Goal: Download file/media

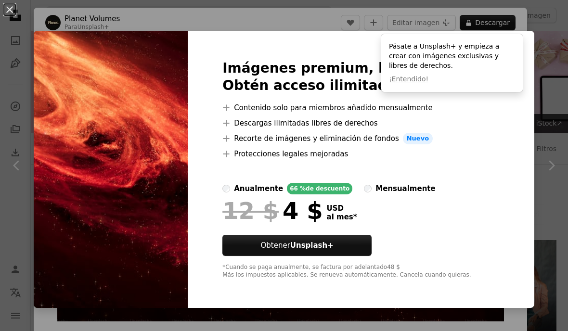
scroll to position [528, 0]
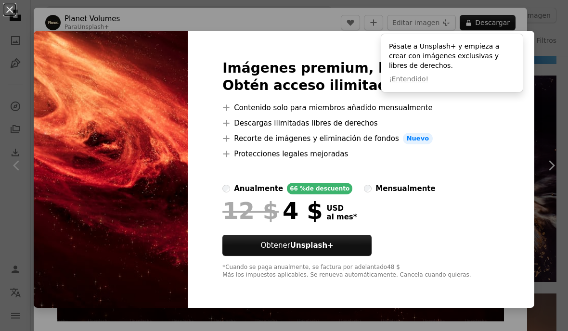
click at [482, 120] on li "A plus sign Descargas ilimitadas libres de derechos" at bounding box center [360, 123] width 277 height 12
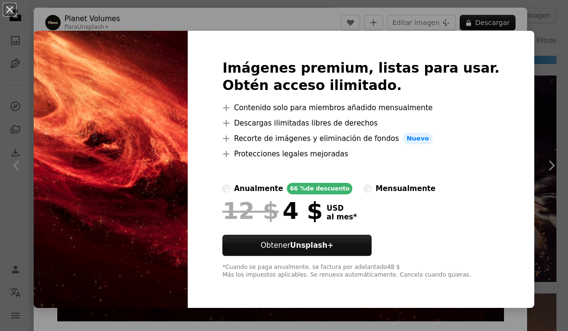
click at [131, 15] on div "An X shape Imágenes premium, listas para usar. Obtén acceso ilimitado. A plus s…" at bounding box center [284, 165] width 568 height 331
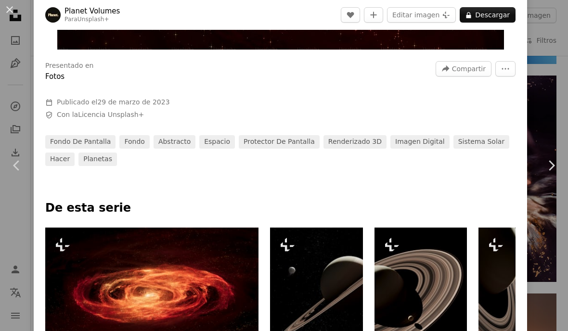
scroll to position [305, 0]
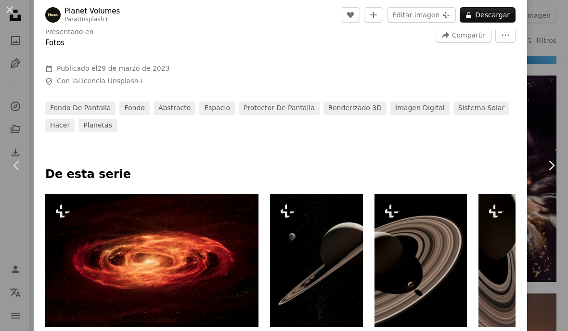
click at [549, 70] on div "An X shape Chevron left Chevron right Planet Volumes Para Unsplash+ A heart A p…" at bounding box center [284, 165] width 568 height 331
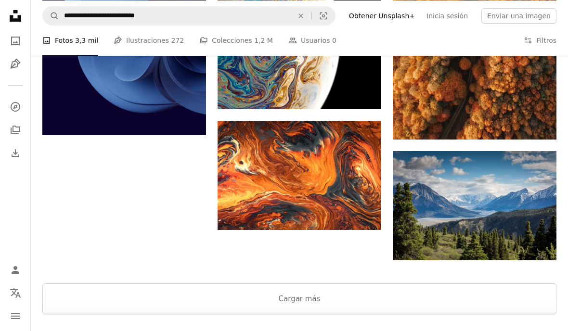
scroll to position [3016, 0]
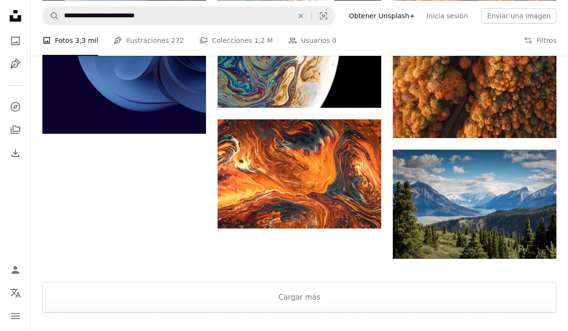
click at [475, 194] on img at bounding box center [475, 204] width 164 height 109
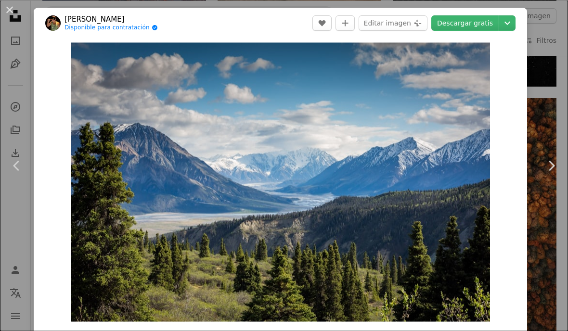
scroll to position [2810, 0]
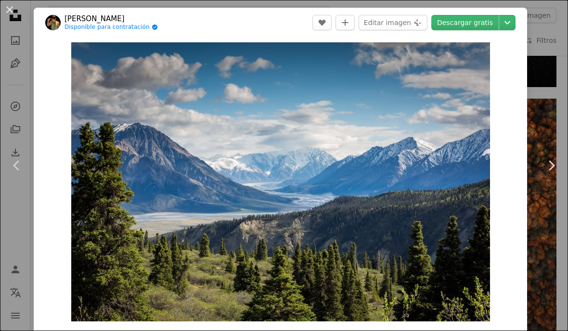
click at [490, 20] on link "Descargar gratis" at bounding box center [464, 22] width 67 height 15
